Goal: Use online tool/utility: Utilize a website feature to perform a specific function

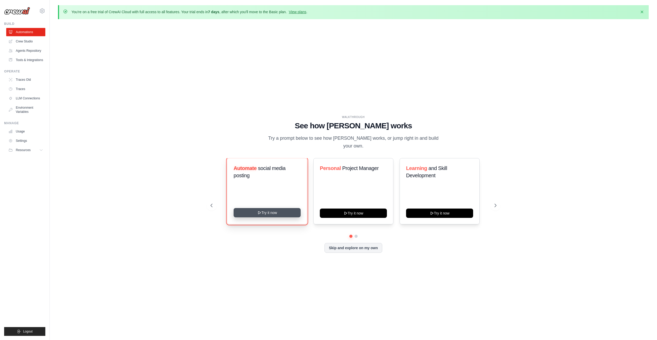
click at [261, 208] on button "Try it now" at bounding box center [267, 212] width 67 height 9
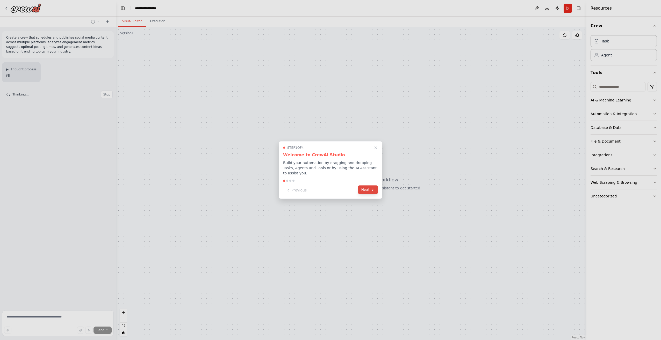
click at [368, 188] on button "Next" at bounding box center [368, 190] width 20 height 9
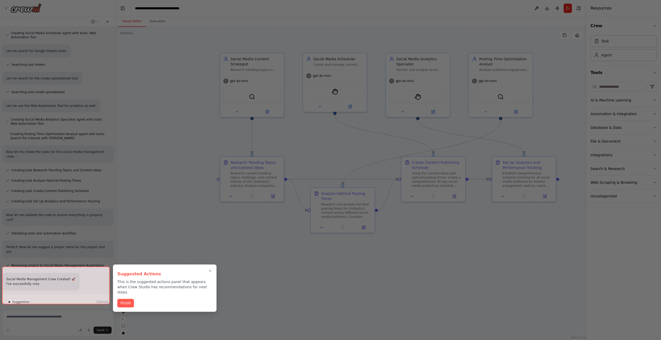
scroll to position [346, 0]
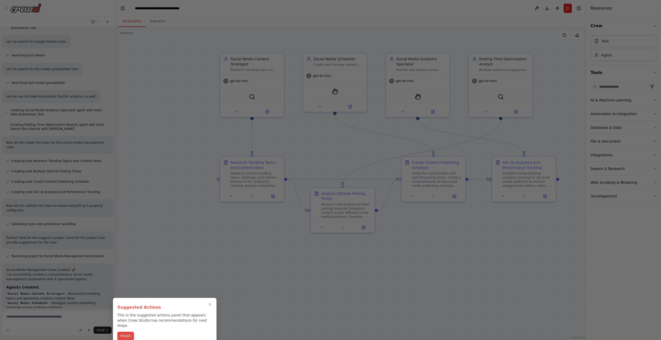
click at [131, 332] on button "Finish" at bounding box center [125, 336] width 17 height 9
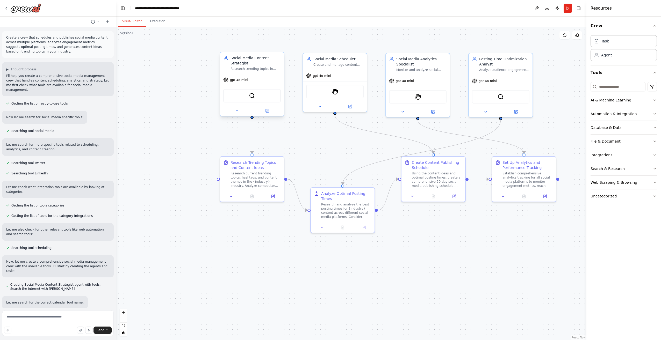
scroll to position [542, 0]
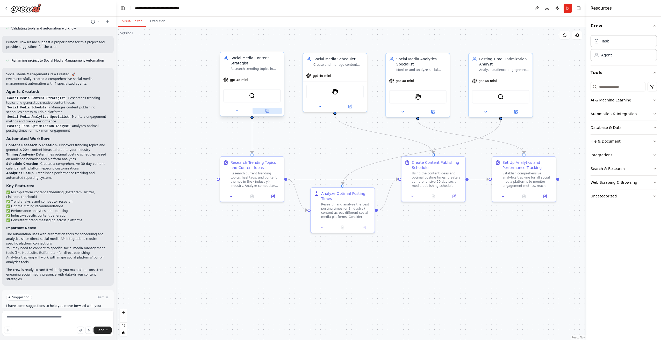
click at [272, 112] on button at bounding box center [266, 111] width 29 height 6
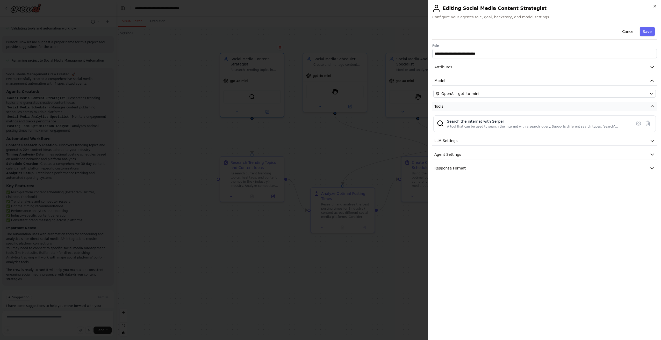
click at [450, 105] on button "Tools" at bounding box center [544, 107] width 224 height 10
click at [653, 6] on icon "button" at bounding box center [654, 6] width 4 height 4
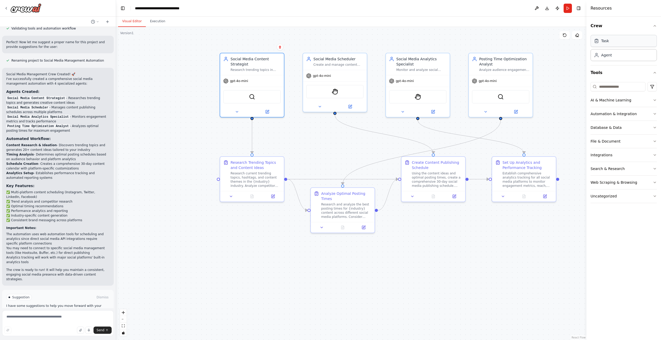
click at [615, 42] on div "Task" at bounding box center [623, 41] width 66 height 12
click at [607, 57] on div "Agent" at bounding box center [606, 54] width 11 height 5
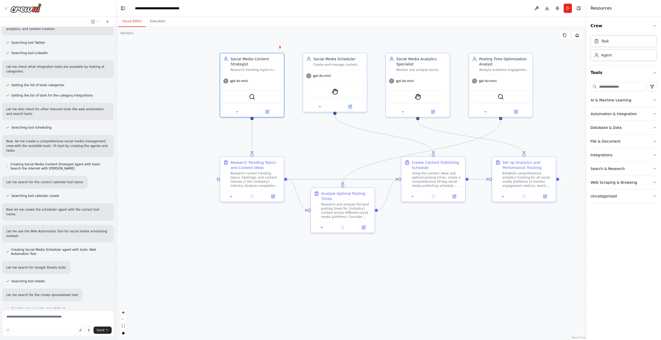
scroll to position [0, 0]
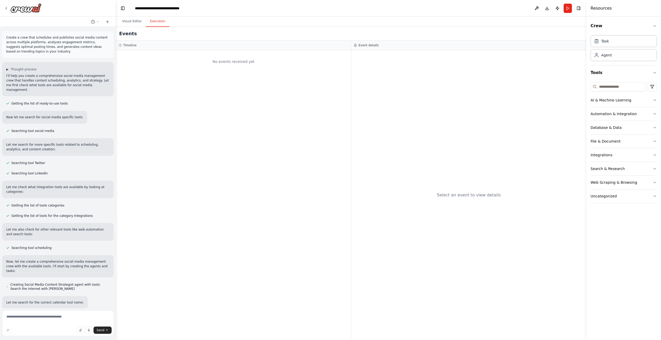
click at [156, 21] on button "Execution" at bounding box center [158, 21] width 24 height 11
click at [464, 195] on div "Select an event to view details" at bounding box center [469, 195] width 64 height 6
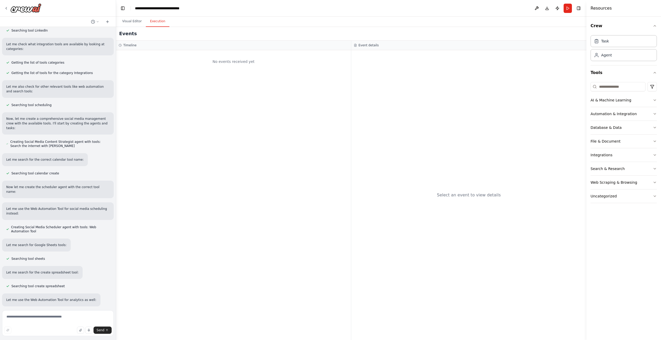
scroll to position [155, 0]
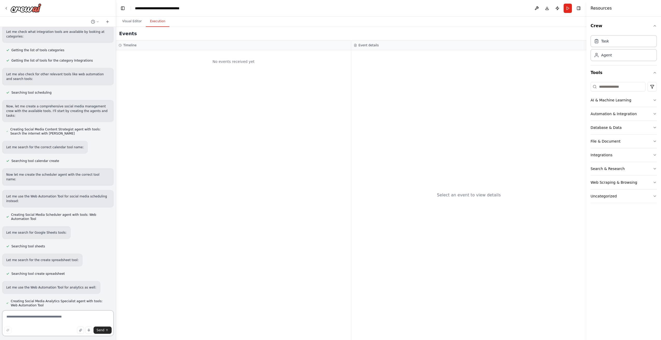
click at [72, 320] on textarea at bounding box center [58, 323] width 112 height 26
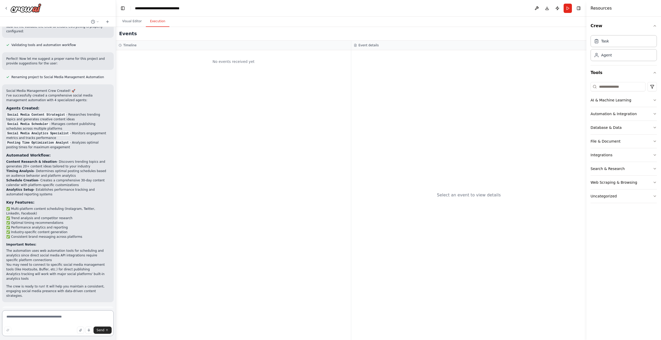
scroll to position [542, 0]
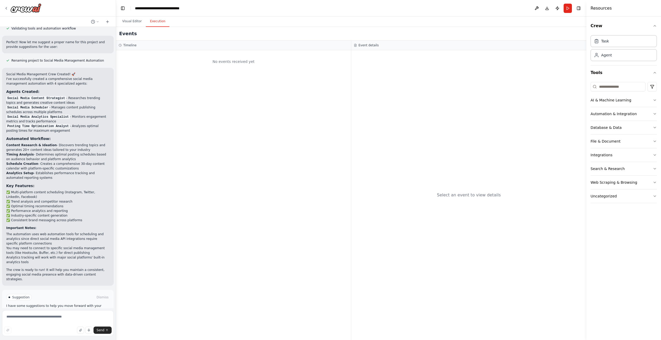
click at [70, 315] on button "Run Automation" at bounding box center [57, 319] width 103 height 8
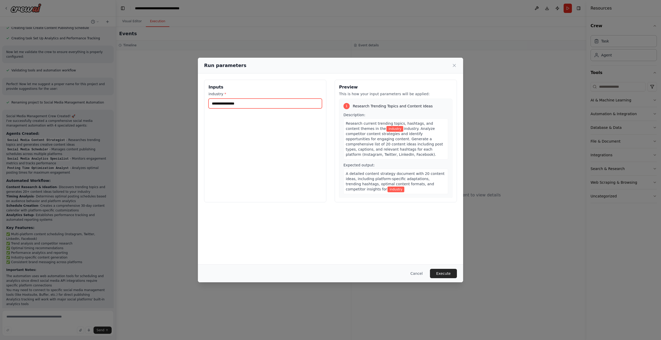
click at [247, 104] on input "industry *" at bounding box center [264, 104] width 113 height 10
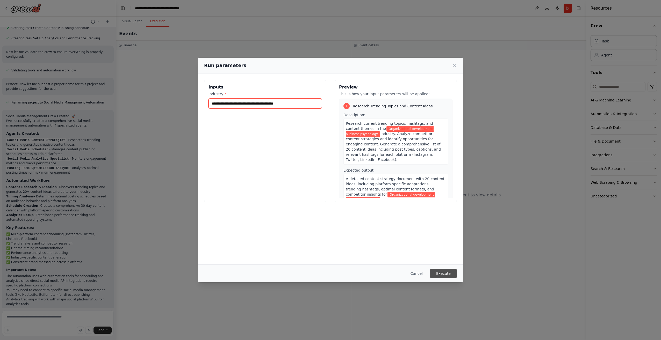
type input "**********"
click at [447, 274] on button "Execute" at bounding box center [443, 273] width 27 height 9
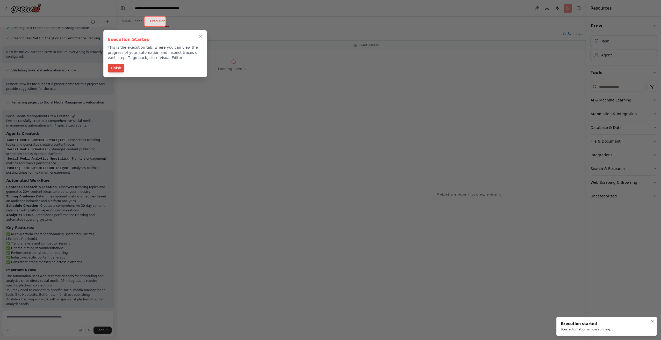
click at [119, 66] on button "Finish" at bounding box center [116, 68] width 17 height 9
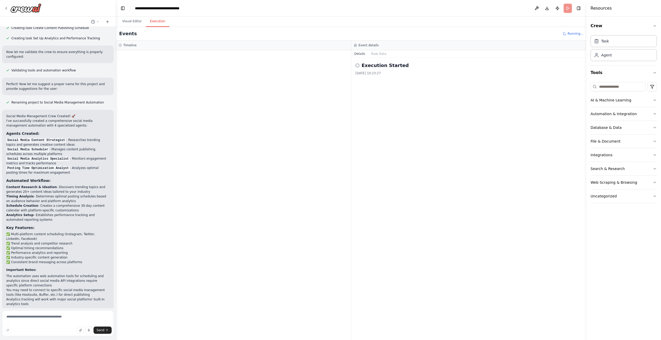
click at [361, 66] on div "Execution Started" at bounding box center [468, 65] width 227 height 7
click at [359, 67] on circle at bounding box center [356, 65] width 3 height 3
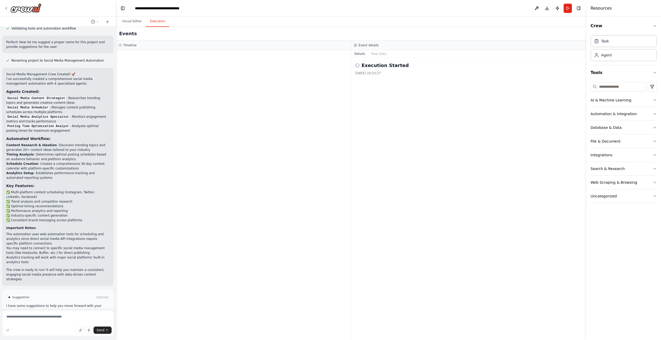
click at [86, 315] on button "Help fix error" at bounding box center [57, 319] width 103 height 8
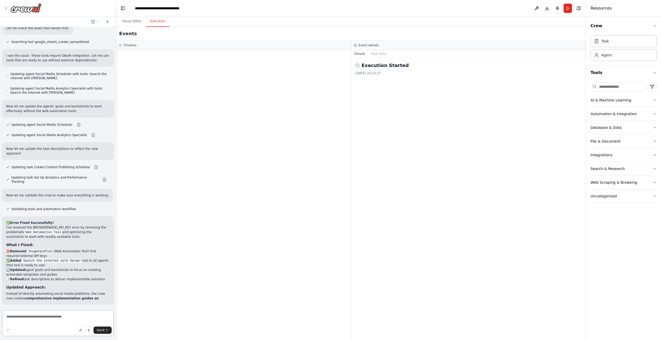
scroll to position [958, 0]
click at [64, 322] on div "Suggestion Dismiss I have some suggestions to help you move forward with your a…" at bounding box center [57, 337] width 103 height 30
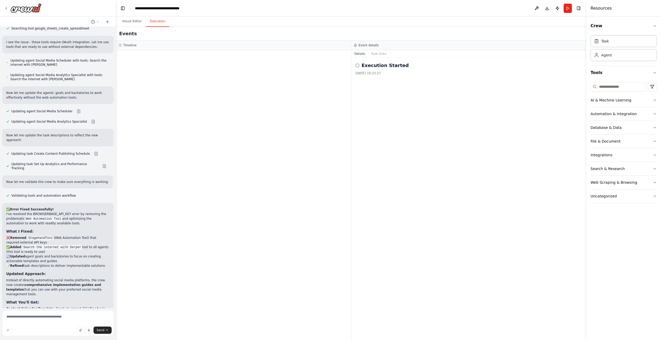
scroll to position [978, 0]
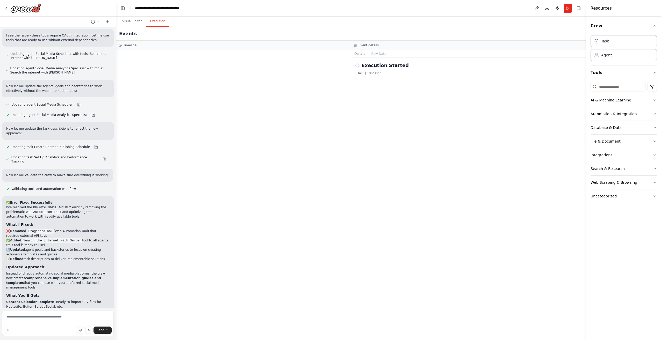
click at [61, 326] on div "Suggestion Dismiss I have some suggestions to help you move forward with your a…" at bounding box center [57, 341] width 103 height 30
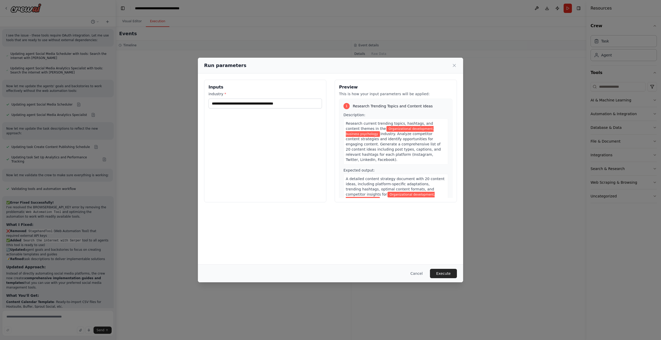
scroll to position [1004, 0]
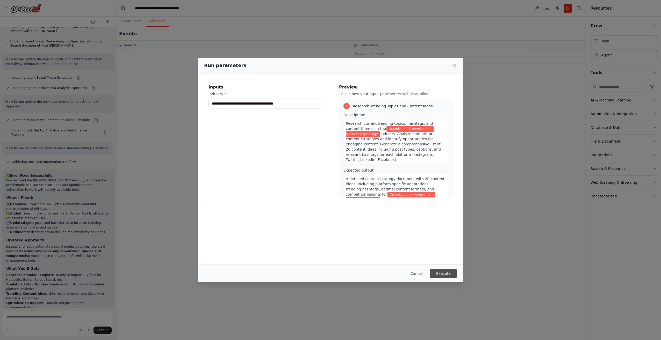
click at [440, 272] on button "Execute" at bounding box center [443, 273] width 27 height 9
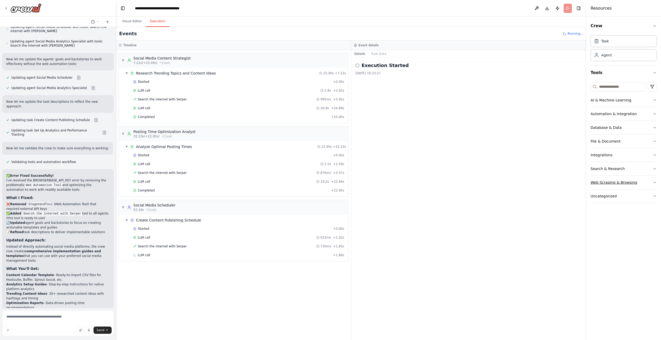
click at [646, 184] on button "Web Scraping & Browsing" at bounding box center [623, 182] width 66 height 13
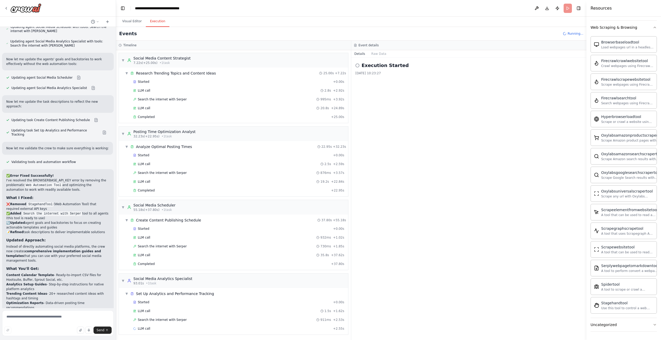
scroll to position [1, 0]
click at [652, 28] on icon "button" at bounding box center [654, 27] width 4 height 4
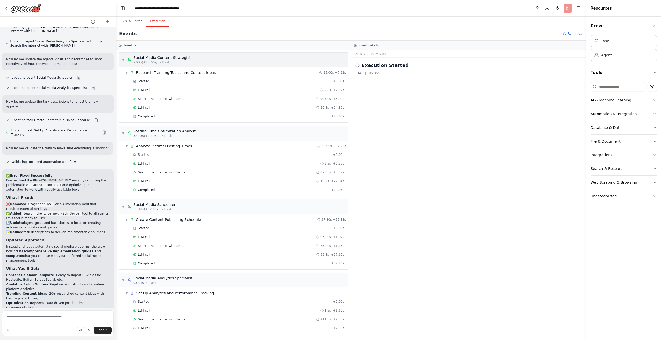
click at [122, 60] on span "▼" at bounding box center [122, 60] width 3 height 4
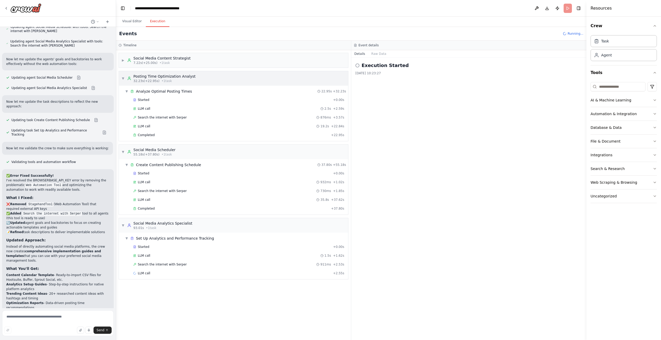
click at [121, 77] on div "▼ Posting Time Optimization Analyst 32.23s (+22.95s) • 1 task" at bounding box center [233, 78] width 229 height 14
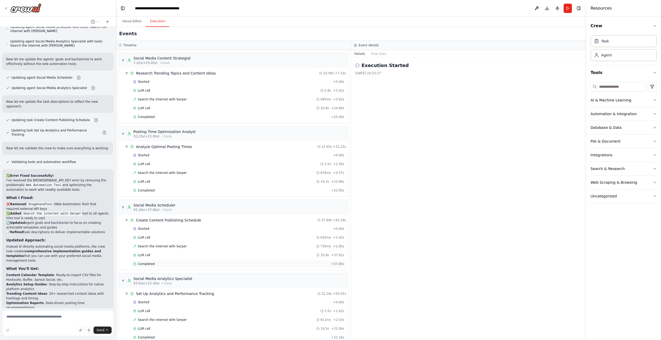
click at [146, 265] on span "Completed" at bounding box center [146, 264] width 17 height 4
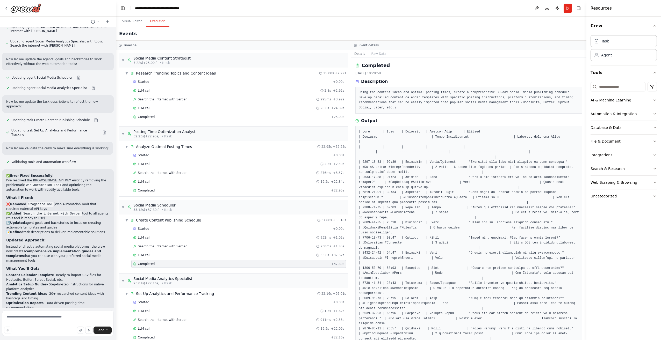
click at [146, 265] on span "Completed" at bounding box center [146, 264] width 17 height 4
click at [122, 207] on span "▼" at bounding box center [122, 207] width 3 height 4
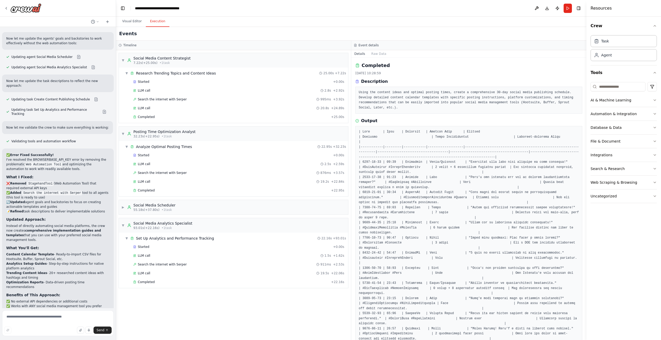
scroll to position [1046, 0]
